Goal: Task Accomplishment & Management: Manage account settings

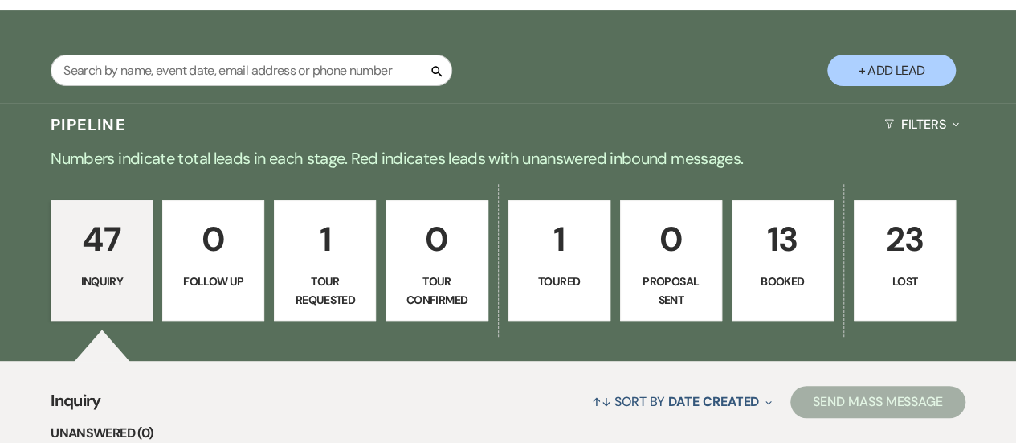
scroll to position [258, 0]
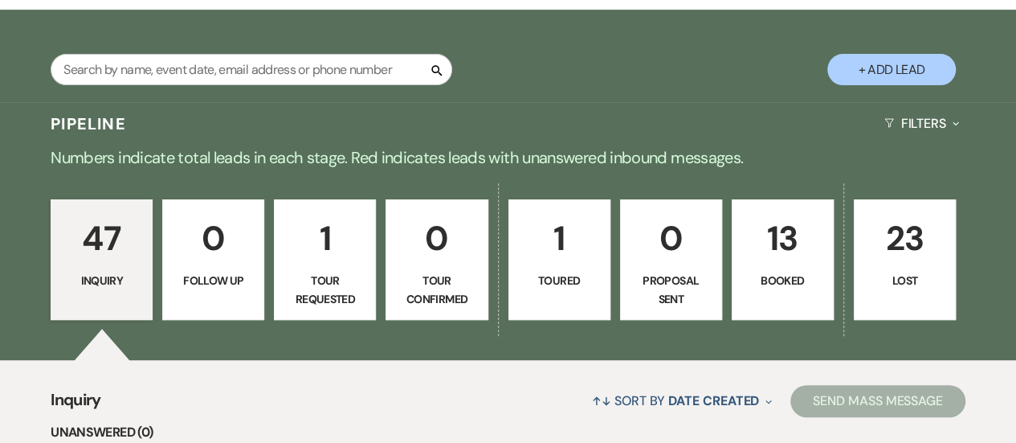
click at [324, 268] on link "1 Tour Requested" at bounding box center [325, 259] width 102 height 120
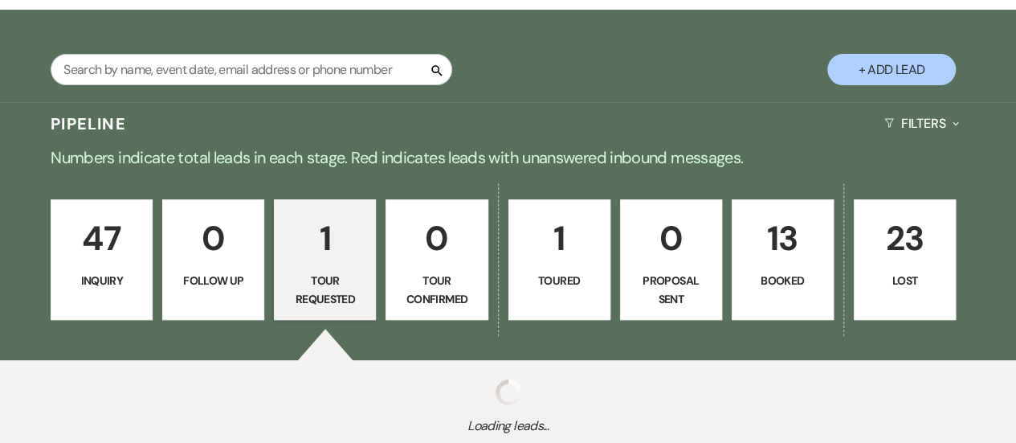
select select "2"
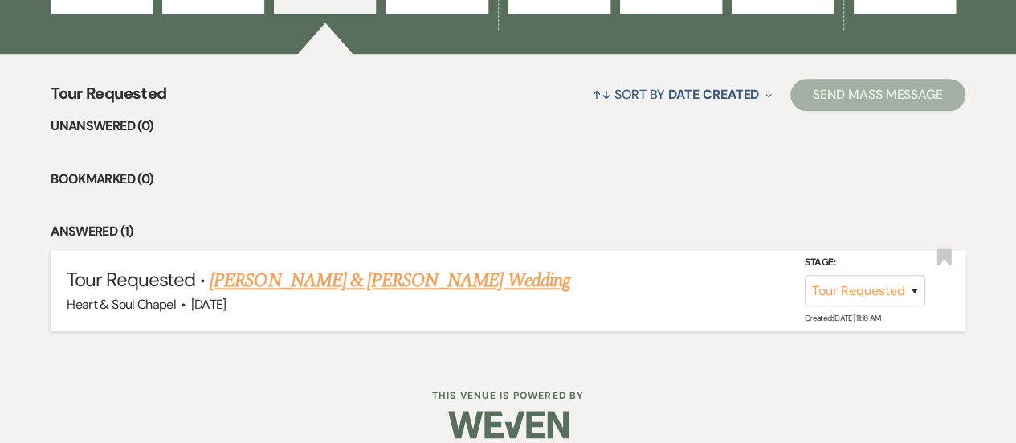
scroll to position [582, 0]
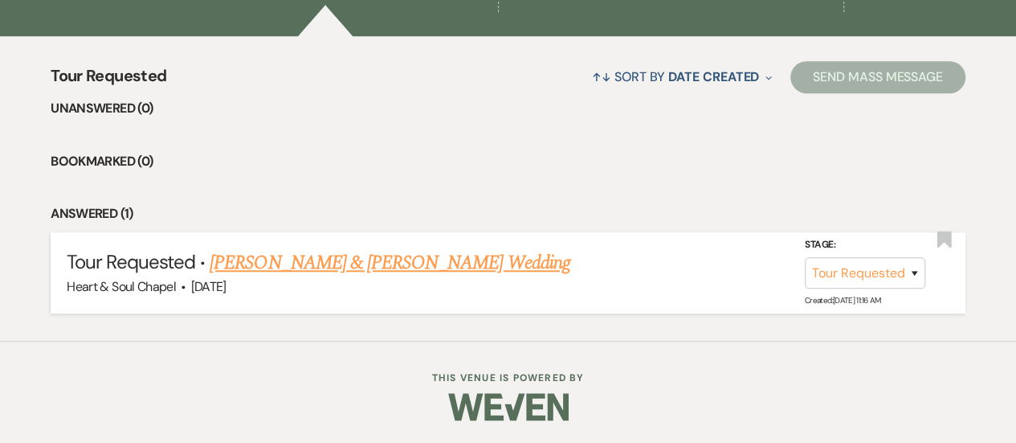
click at [403, 264] on link "[PERSON_NAME] & [PERSON_NAME] Wedding" at bounding box center [390, 262] width 360 height 29
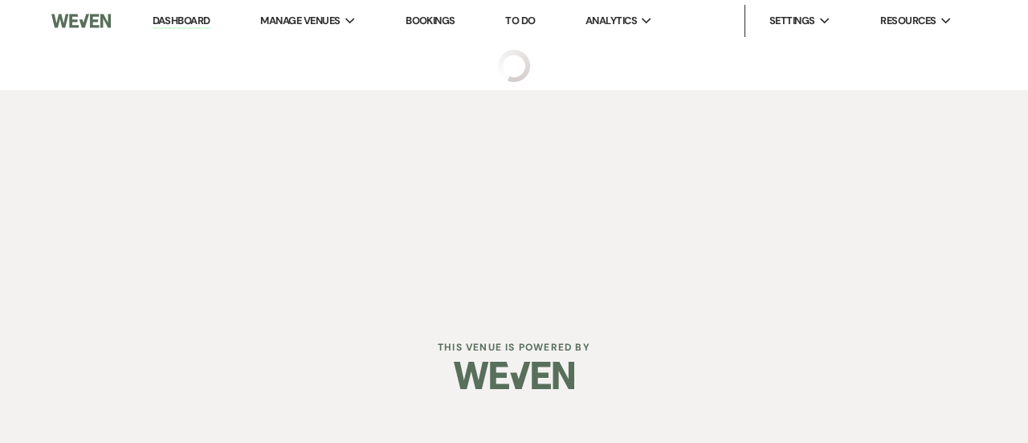
select select "2"
select select "5"
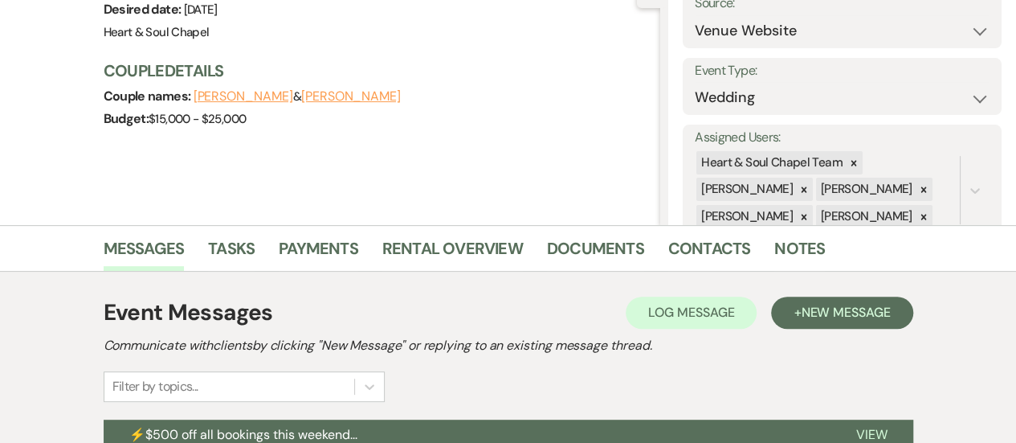
scroll to position [187, 0]
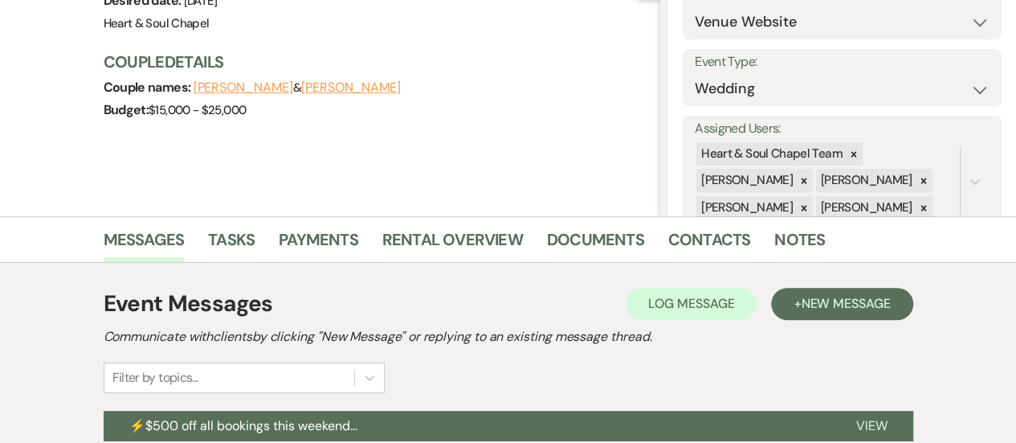
scroll to position [582, 0]
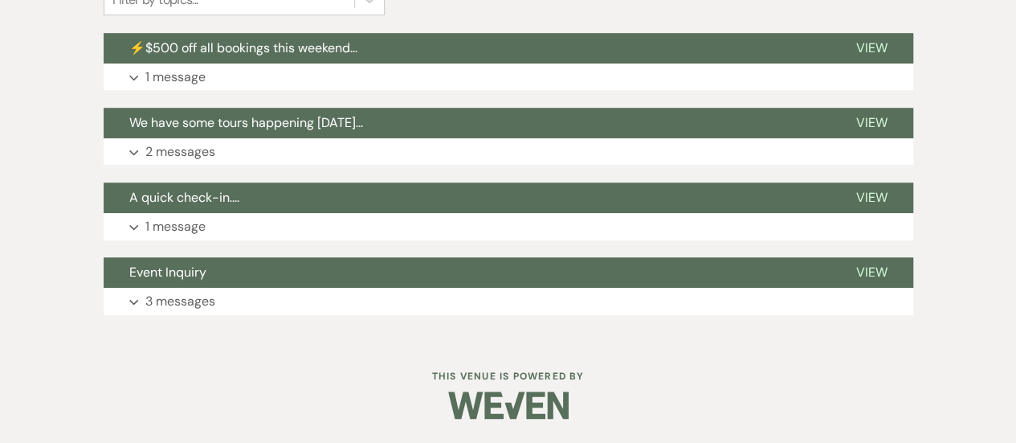
select select "2"
